Goal: Contribute content

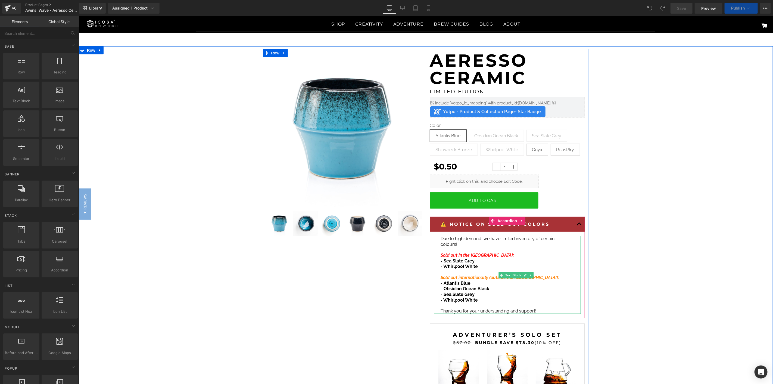
click at [479, 299] on p "- Whirlpool White" at bounding box center [505, 300] width 129 height 6
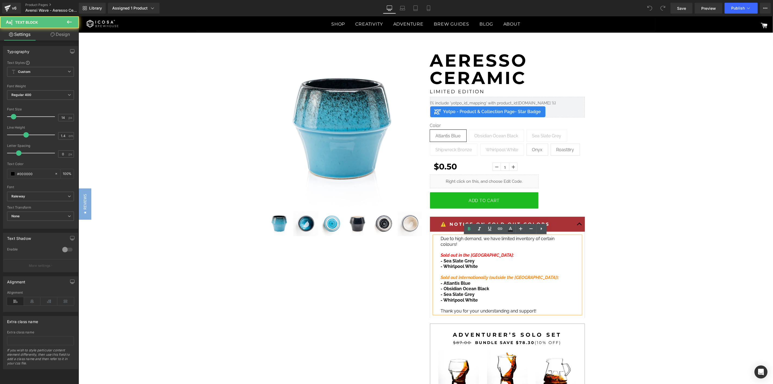
click at [477, 300] on p "- Whirlpool White" at bounding box center [505, 300] width 129 height 6
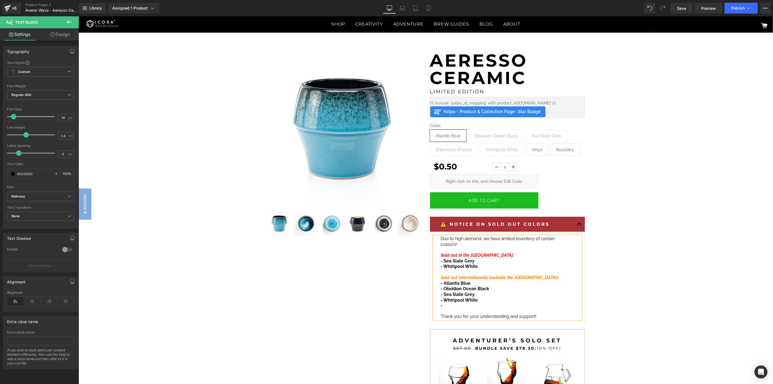
click at [478, 295] on p "- Sea Slate Grey" at bounding box center [505, 295] width 129 height 6
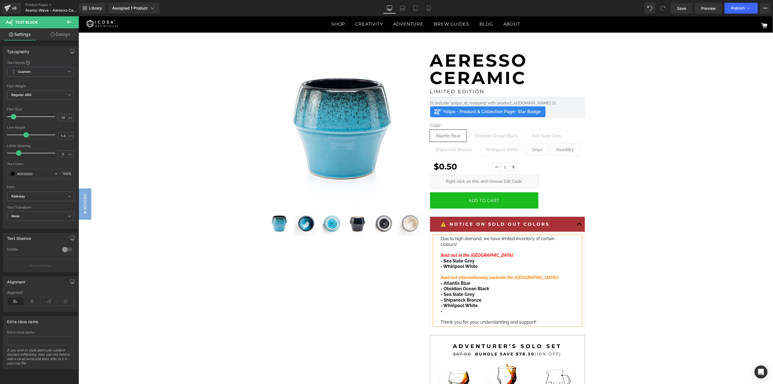
click at [452, 312] on p "-" at bounding box center [505, 311] width 129 height 6
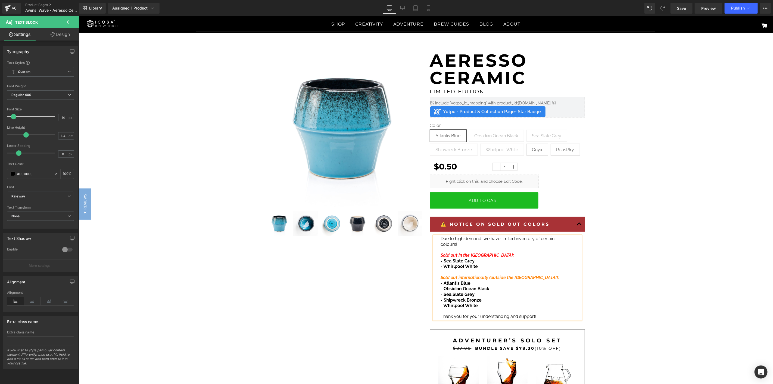
drag, startPoint x: 441, startPoint y: 262, endPoint x: 451, endPoint y: 260, distance: 9.8
click at [442, 262] on strong "- Sea Slate Grey" at bounding box center [458, 260] width 34 height 5
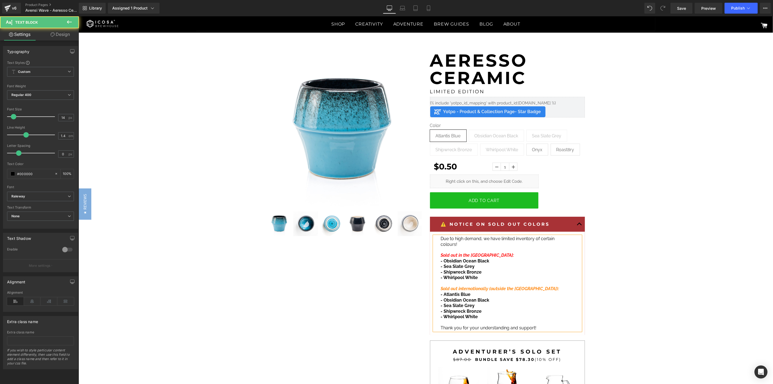
click at [482, 280] on p "- Whirlpool White" at bounding box center [505, 278] width 129 height 6
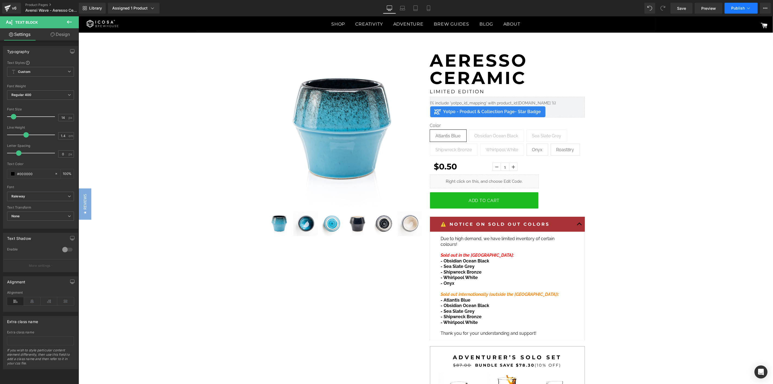
click at [735, 10] on span "Publish" at bounding box center [739, 8] width 14 height 4
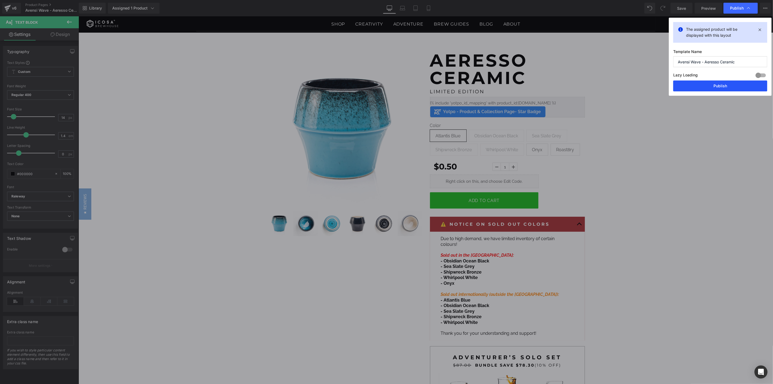
click at [705, 86] on button "Publish" at bounding box center [721, 85] width 94 height 11
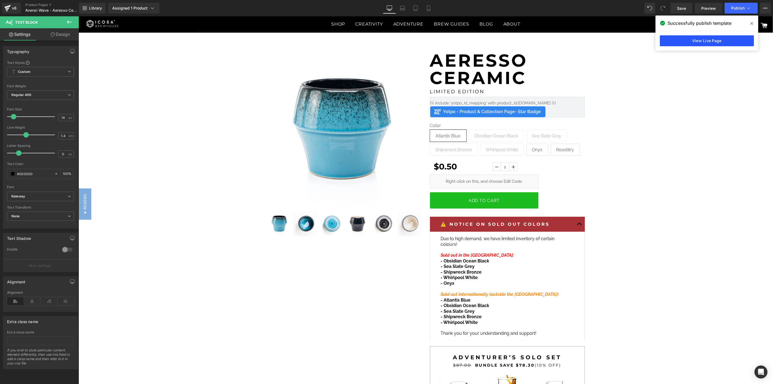
click at [705, 43] on link "View Live Page" at bounding box center [707, 40] width 94 height 11
